Goal: Browse casually

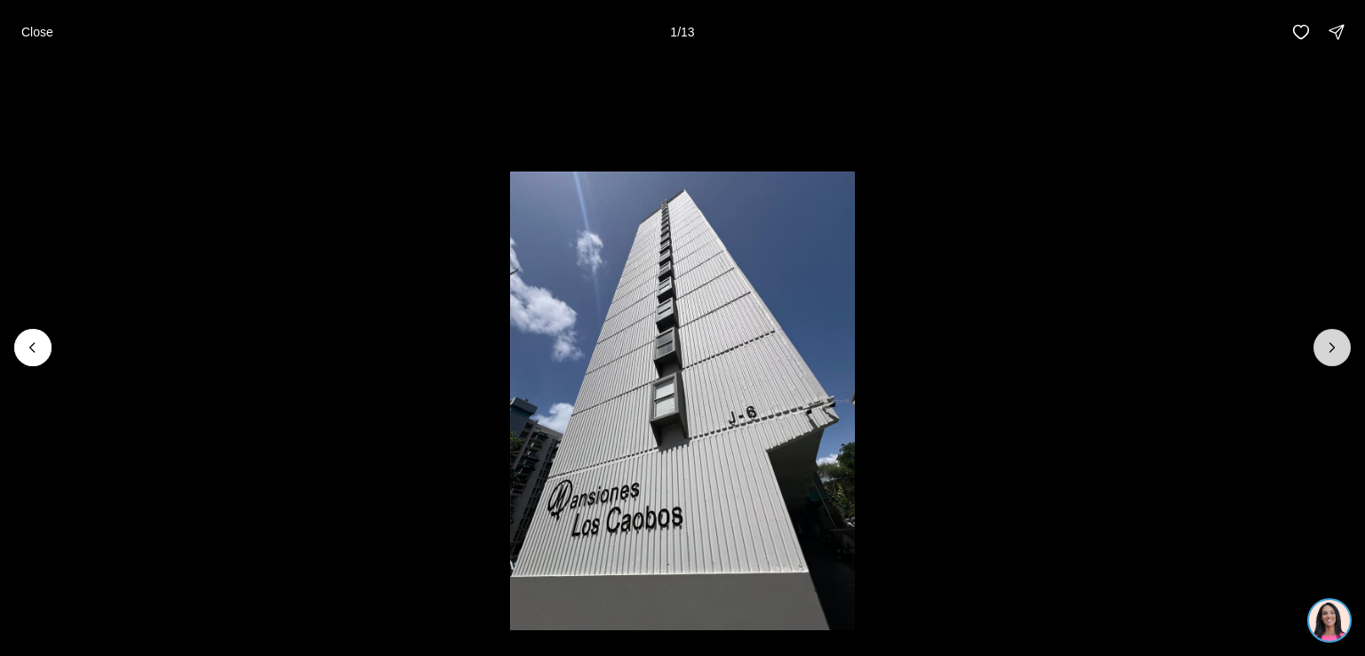
click at [1337, 339] on icon "Next slide" at bounding box center [1332, 348] width 18 height 18
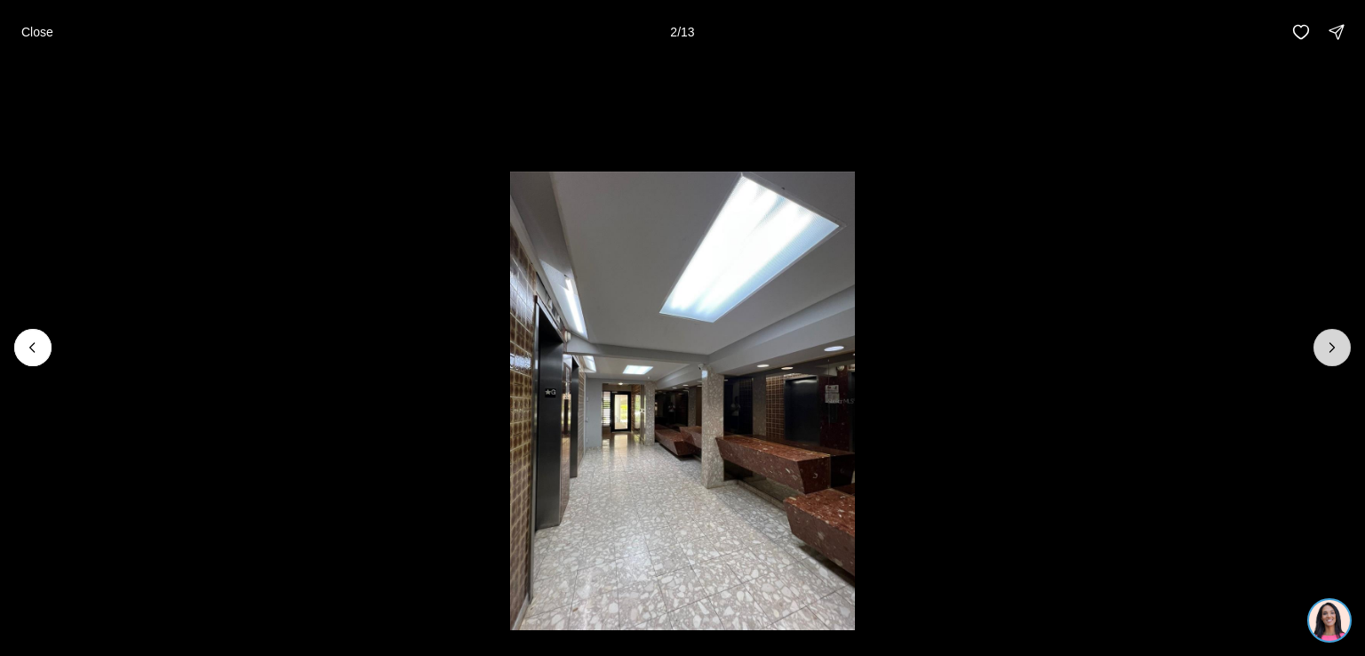
click at [1337, 339] on icon "Next slide" at bounding box center [1332, 348] width 18 height 18
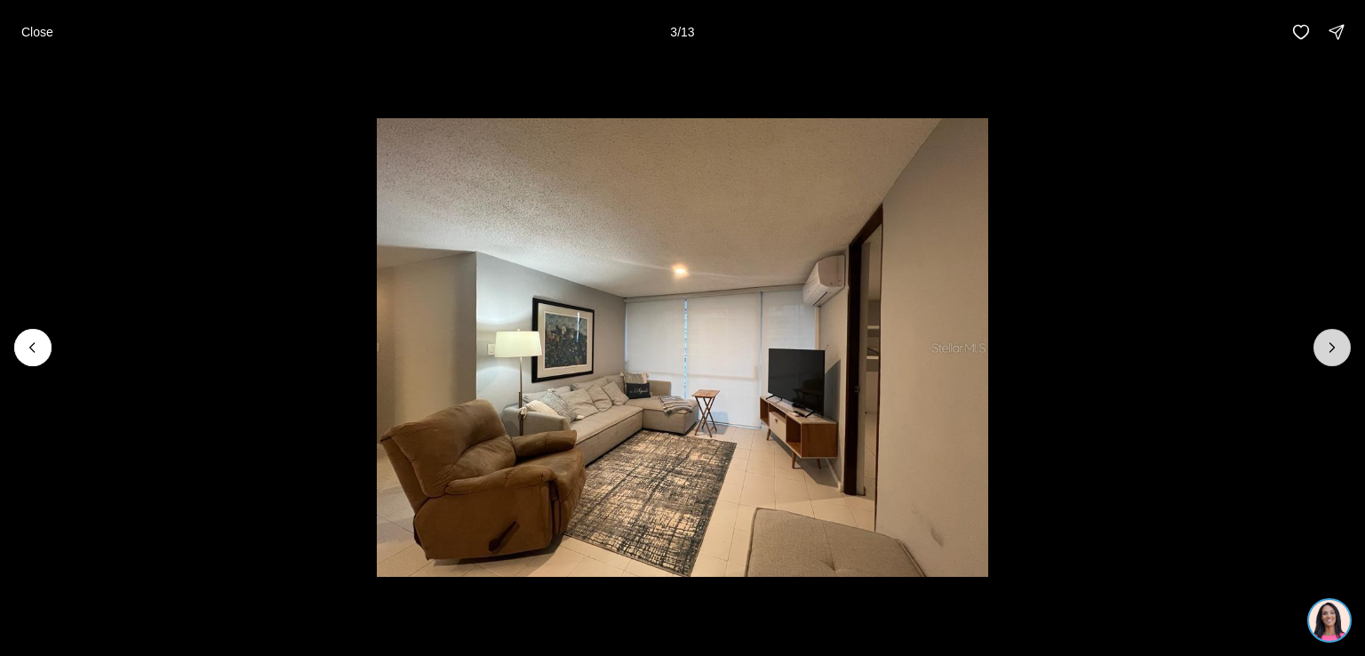
click at [1337, 339] on icon "Next slide" at bounding box center [1332, 348] width 18 height 18
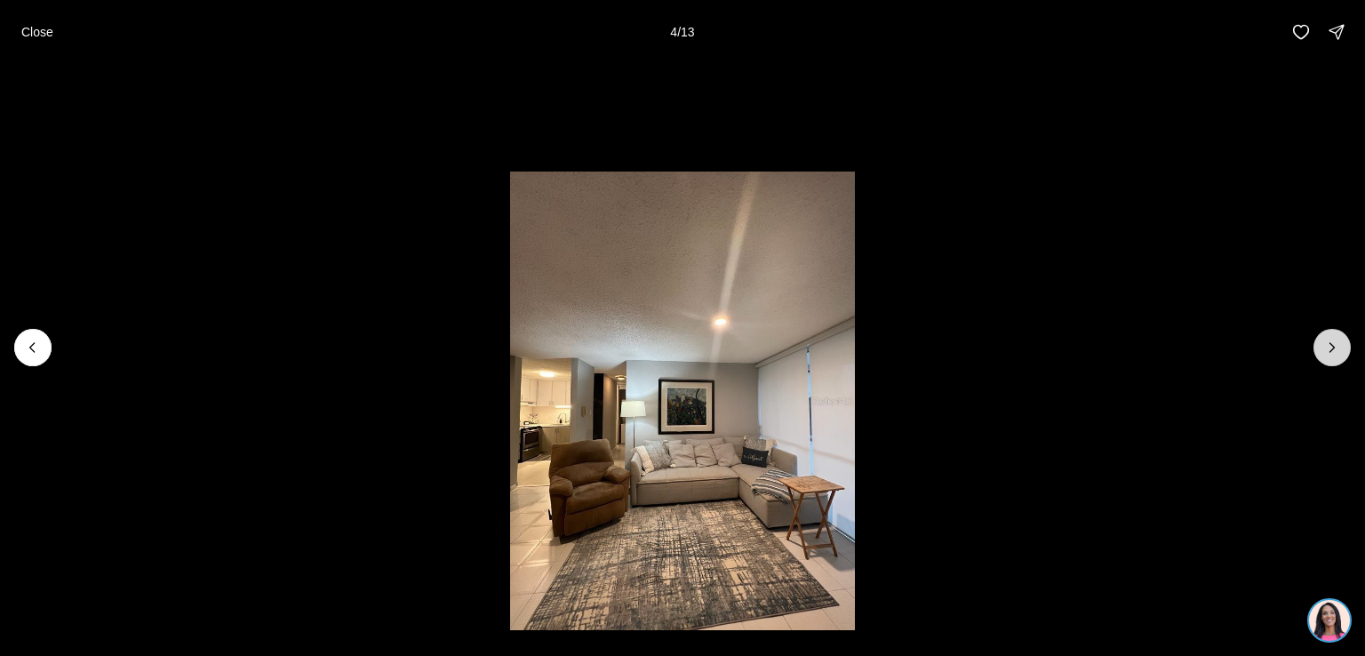
click at [1337, 339] on icon "Next slide" at bounding box center [1332, 348] width 18 height 18
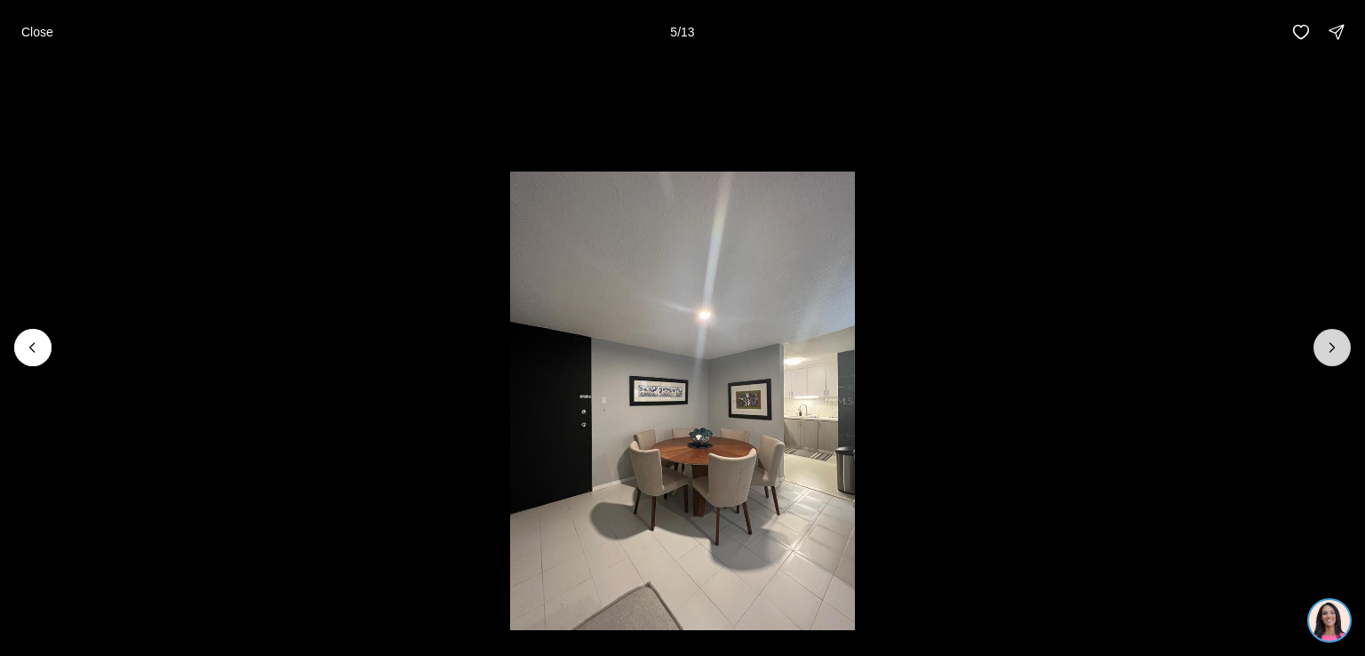
click at [1337, 339] on icon "Next slide" at bounding box center [1332, 348] width 18 height 18
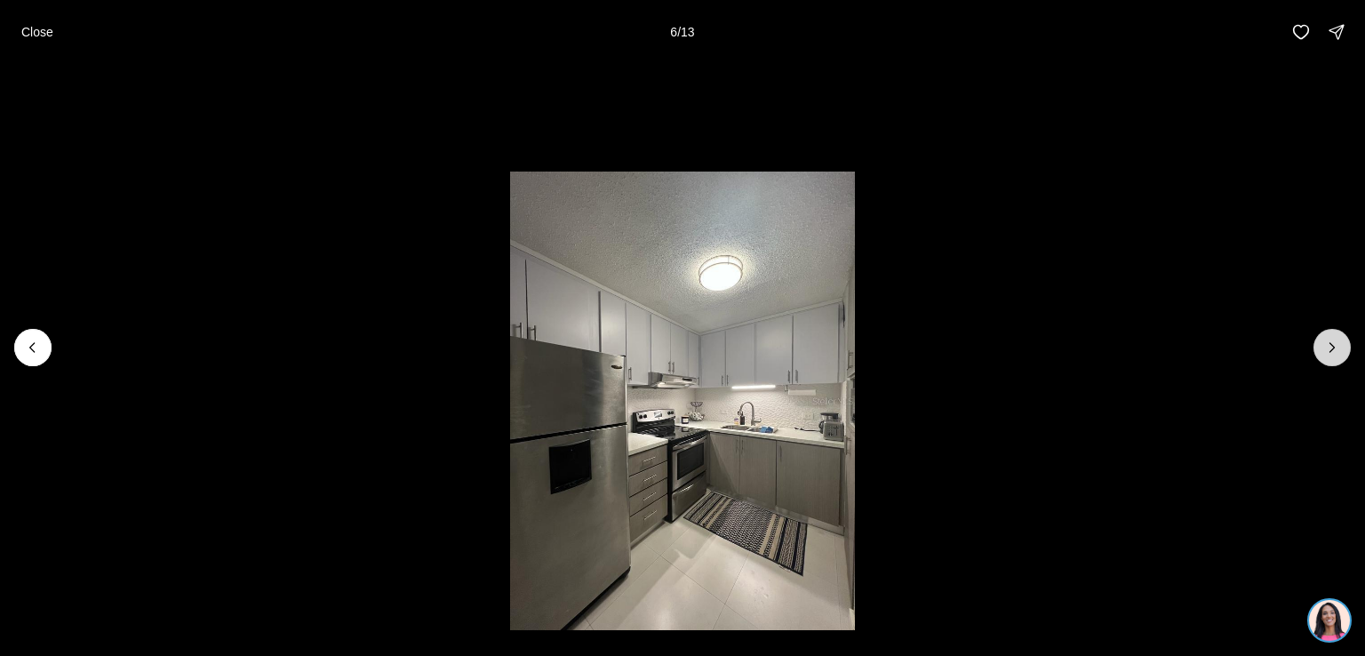
click at [1337, 339] on icon "Next slide" at bounding box center [1332, 348] width 18 height 18
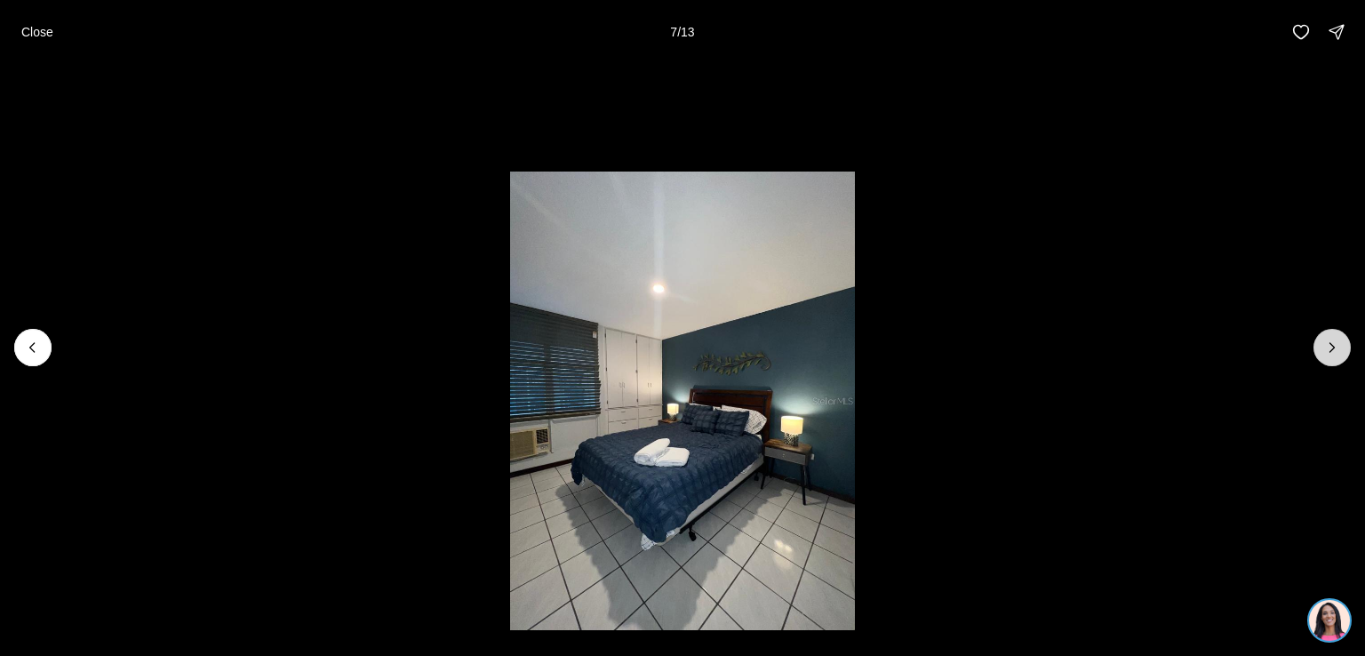
click at [1337, 339] on icon "Next slide" at bounding box center [1332, 348] width 18 height 18
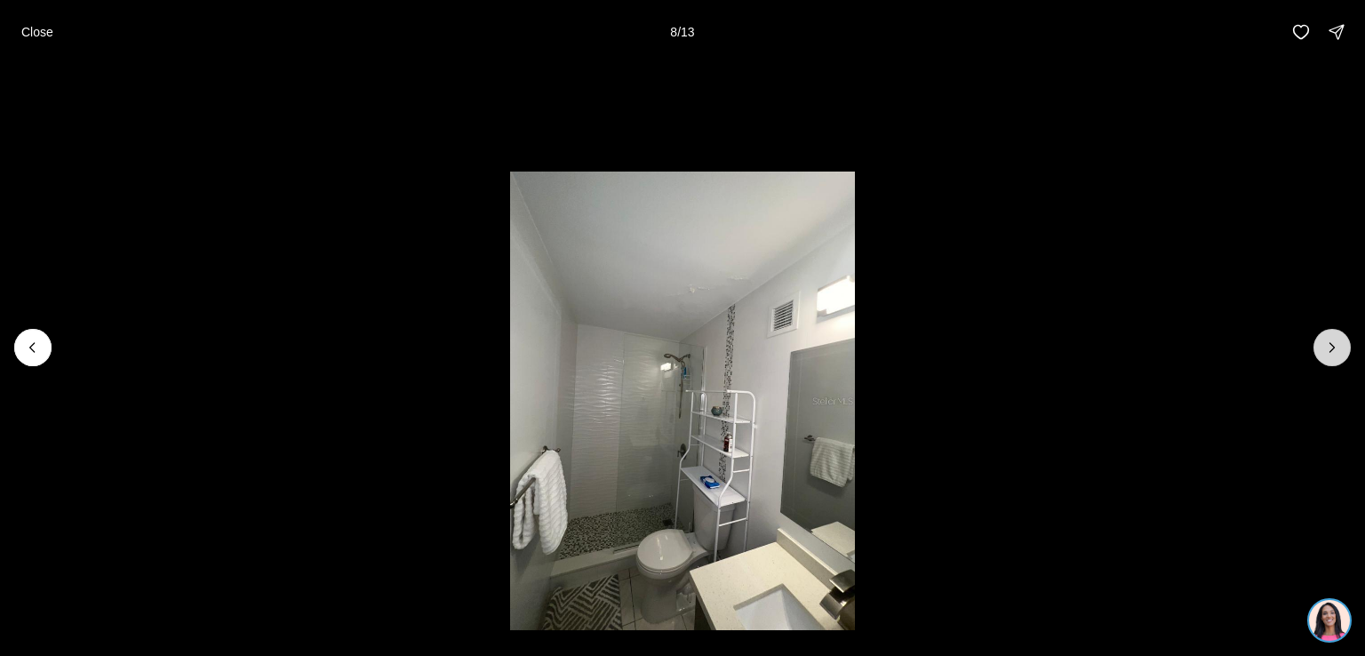
click at [1337, 339] on icon "Next slide" at bounding box center [1332, 348] width 18 height 18
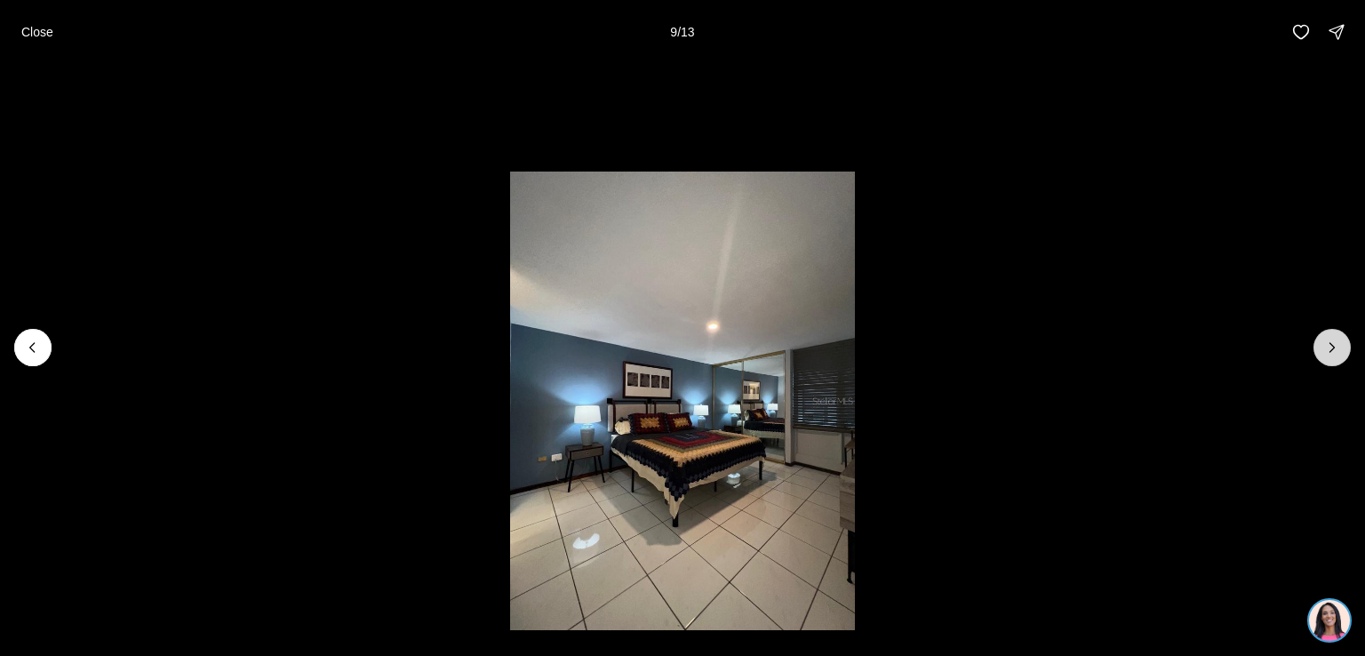
click at [1337, 339] on icon "Next slide" at bounding box center [1332, 348] width 18 height 18
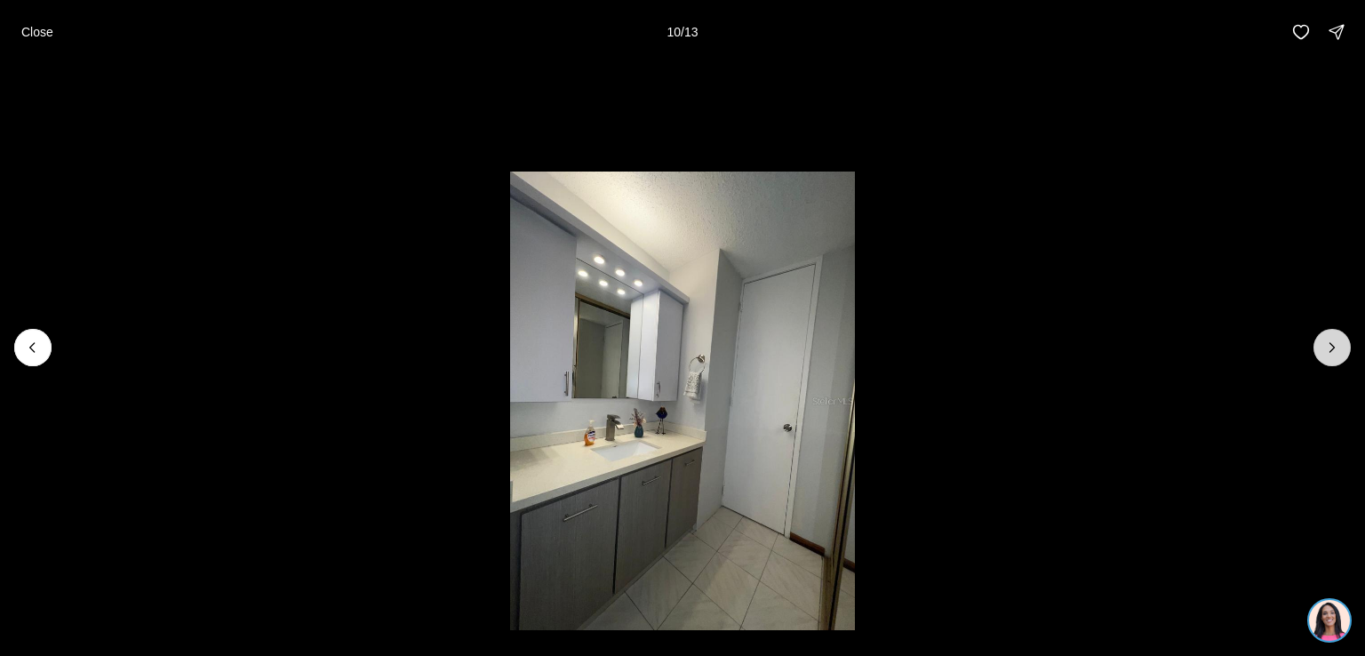
click at [1337, 339] on icon "Next slide" at bounding box center [1332, 348] width 18 height 18
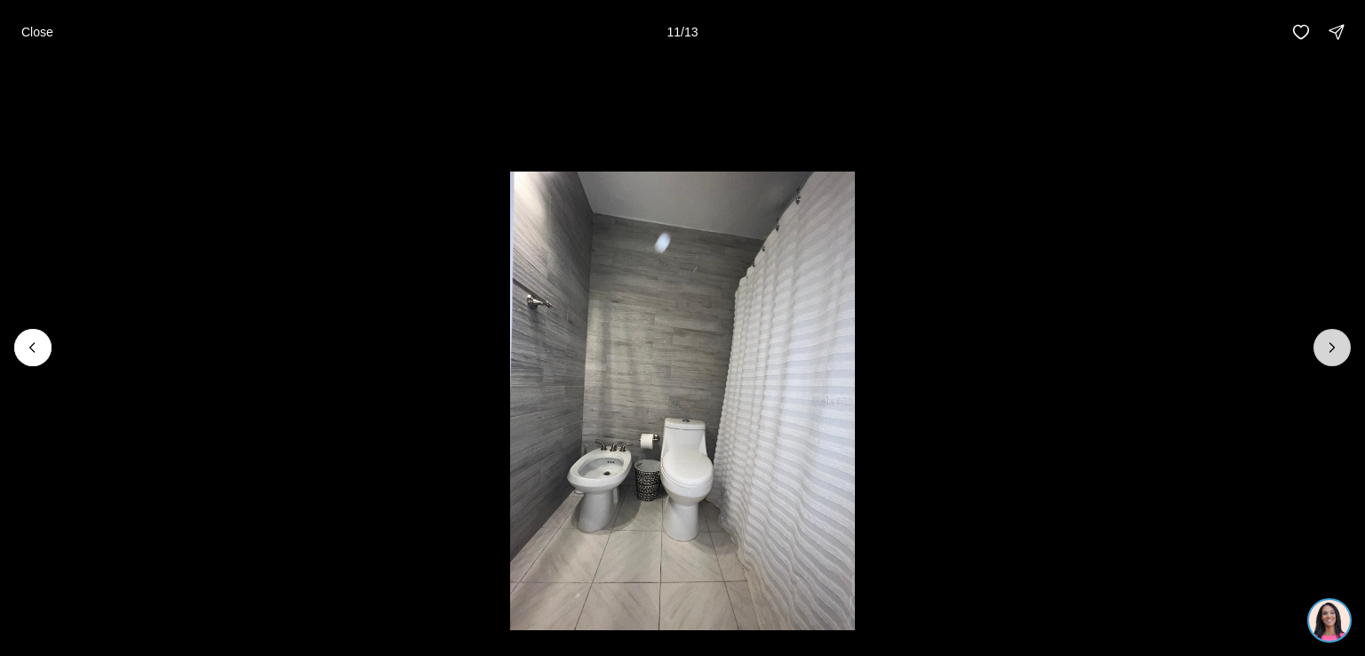
click at [1337, 339] on icon "Next slide" at bounding box center [1332, 348] width 18 height 18
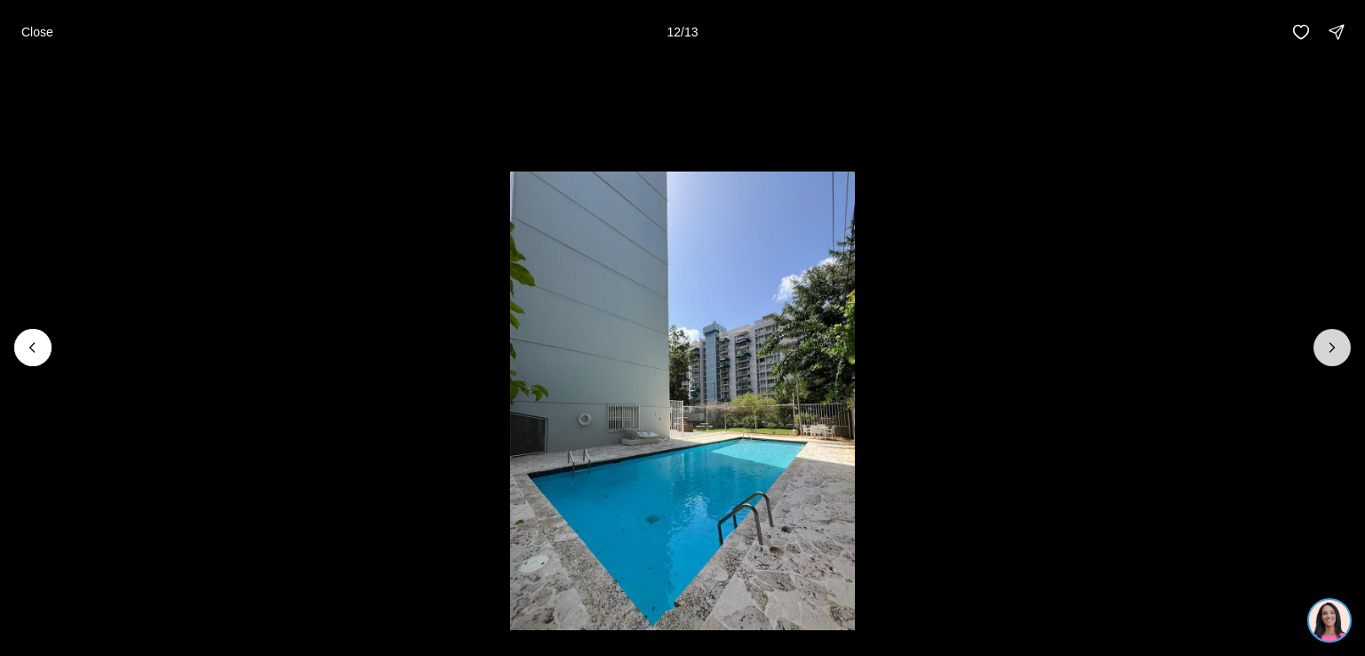
click at [1337, 339] on icon "Next slide" at bounding box center [1332, 348] width 18 height 18
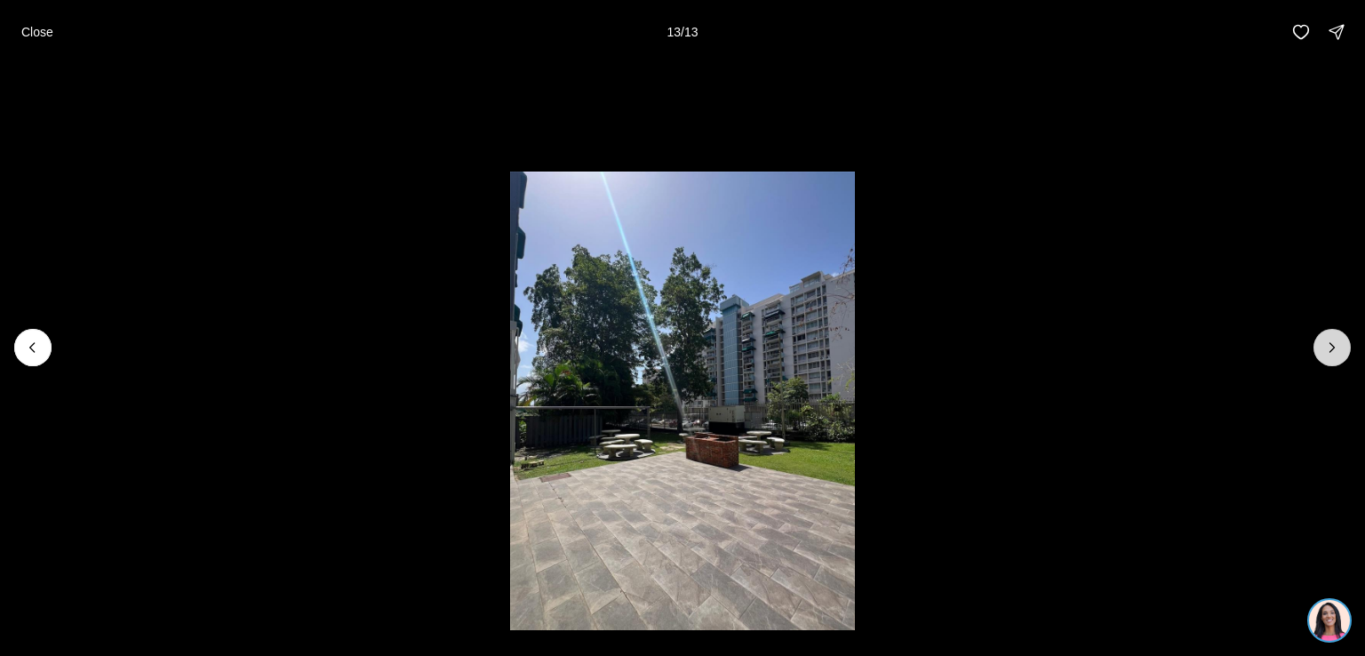
click at [1337, 339] on div at bounding box center [1331, 347] width 37 height 37
click at [29, 29] on p "Close" at bounding box center [37, 32] width 32 height 14
